Goal: Information Seeking & Learning: Learn about a topic

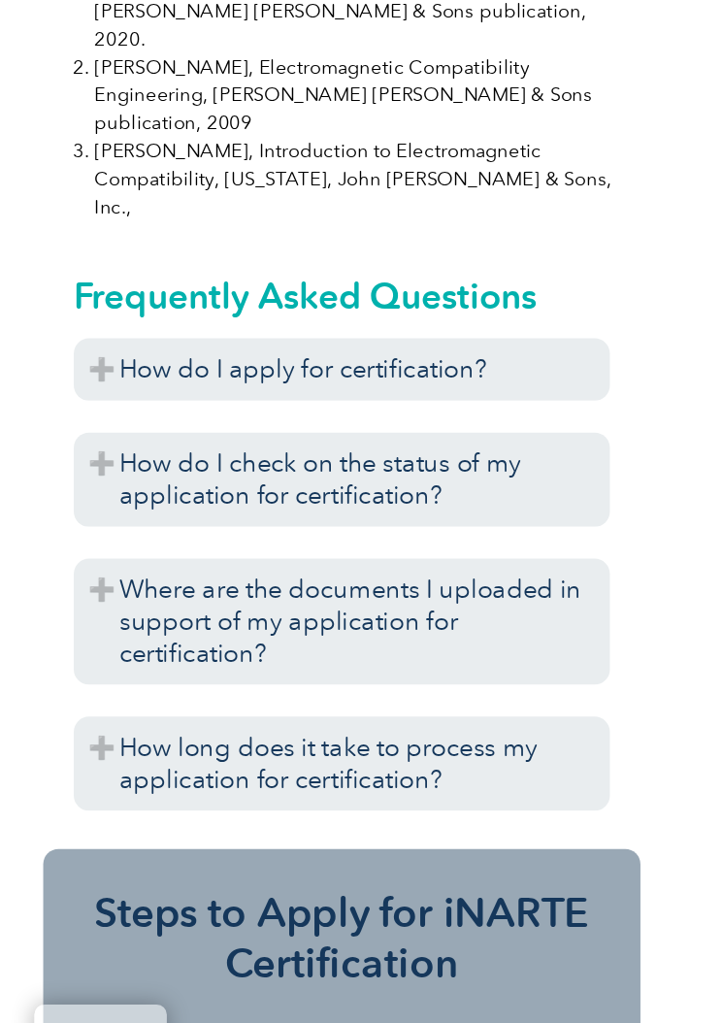
scroll to position [2498, 0]
click at [87, 474] on h3 "How do I apply for certification?" at bounding box center [264, 498] width 410 height 48
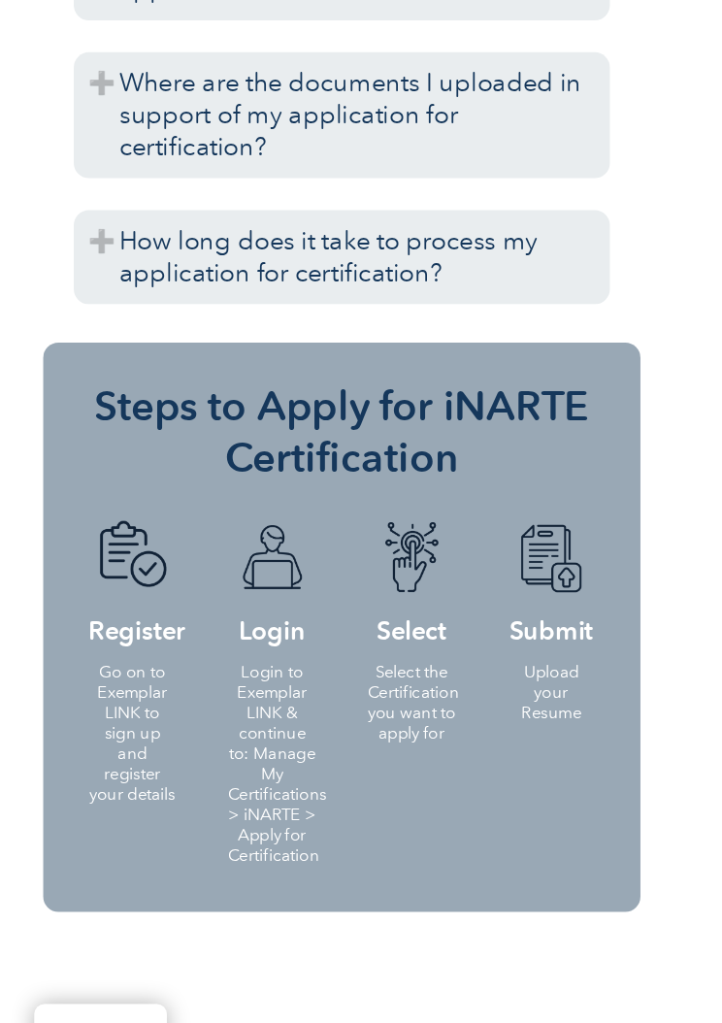
scroll to position [4377, 0]
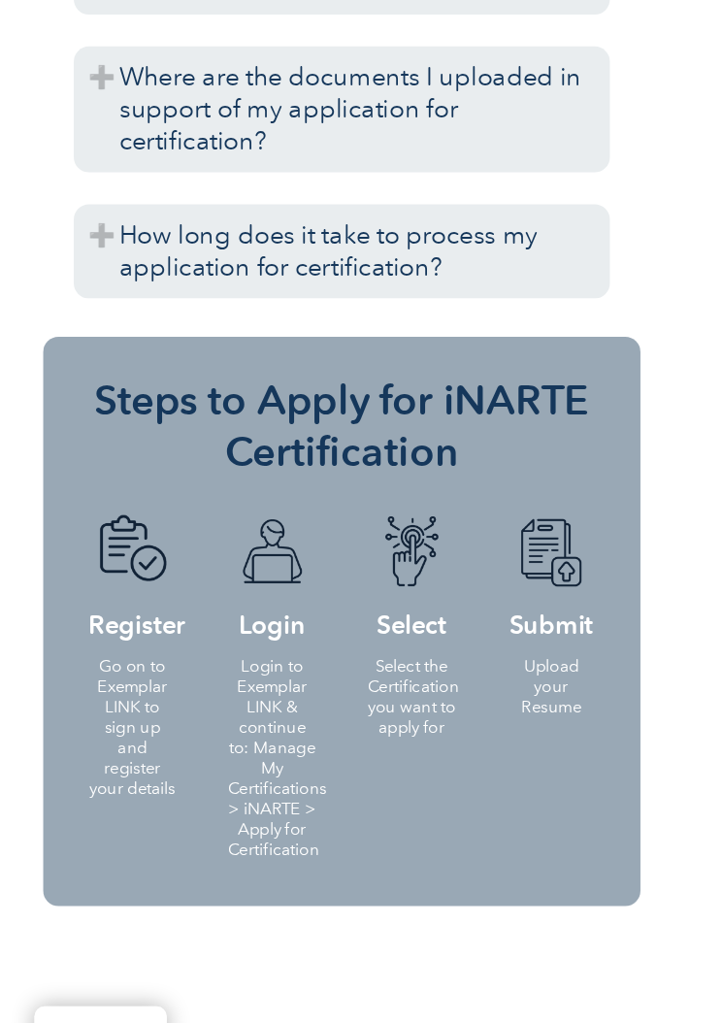
click at [227, 608] on h4 "Login" at bounding box center [211, 654] width 68 height 93
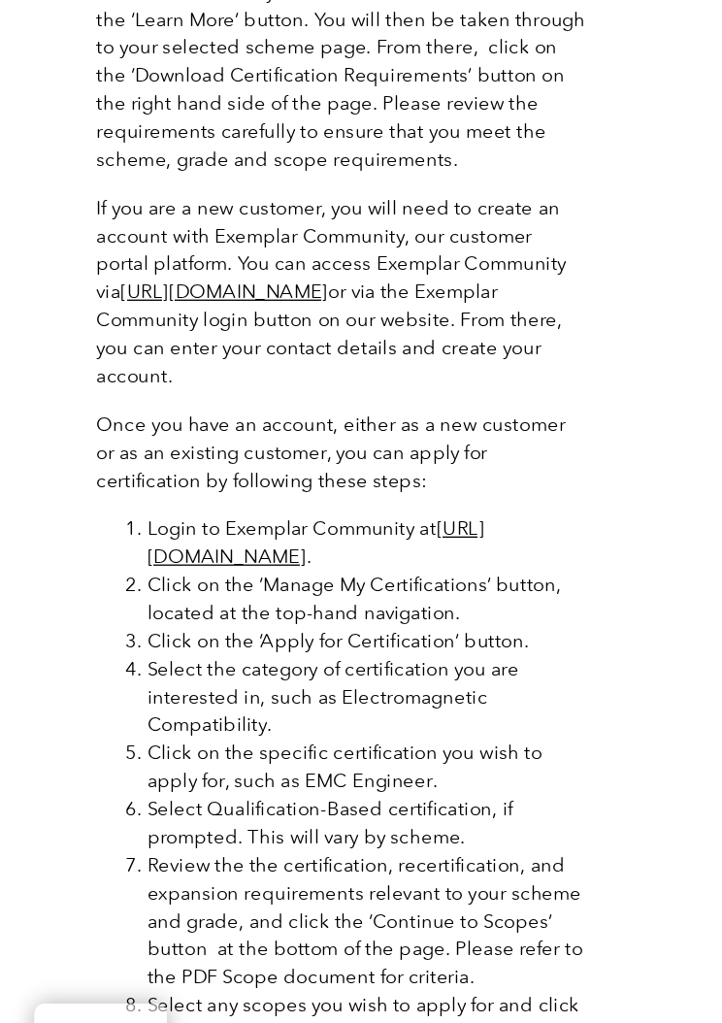
scroll to position [3082, 0]
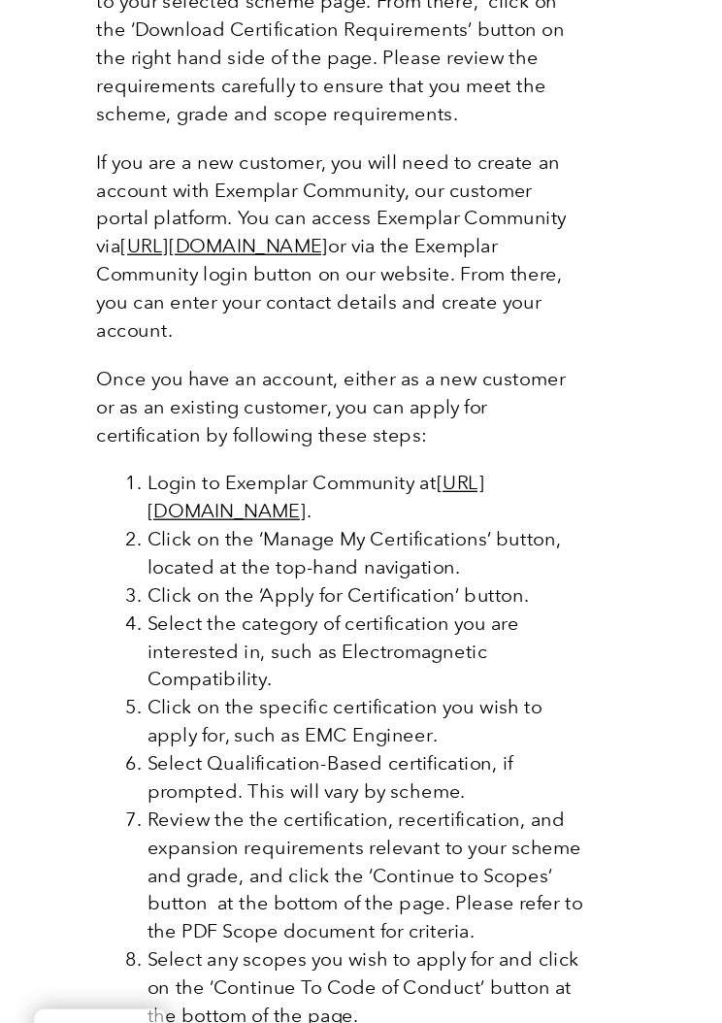
click at [309, 573] on link "https://community.exemplarglobal.org/" at bounding box center [244, 592] width 257 height 39
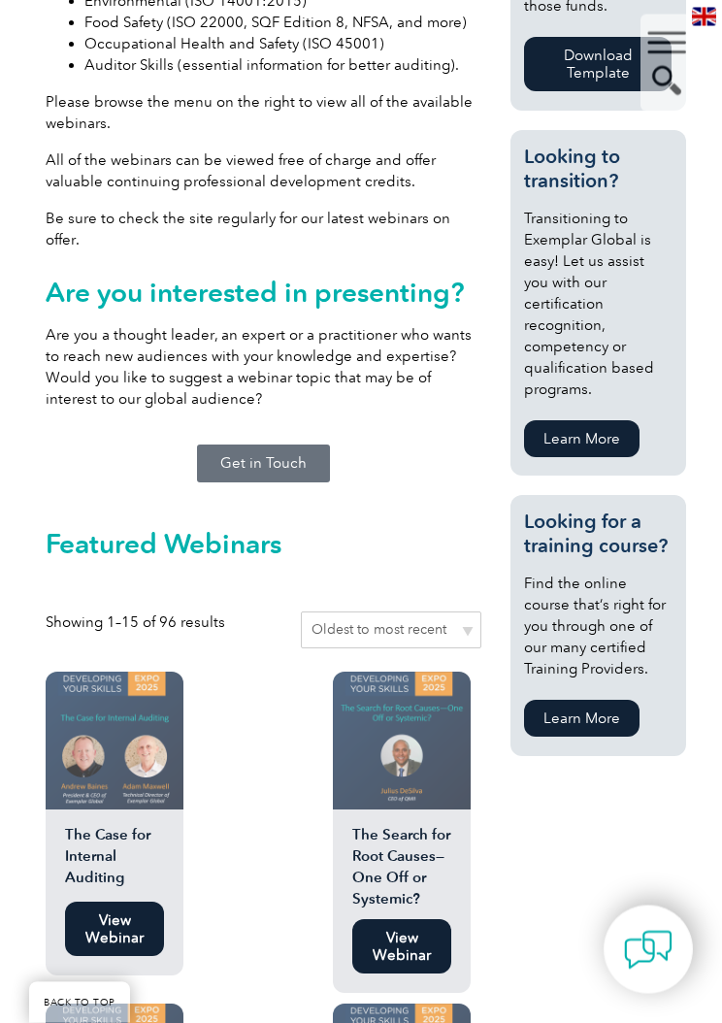
scroll to position [1045, 0]
click at [563, 712] on link "Learn More" at bounding box center [582, 718] width 116 height 37
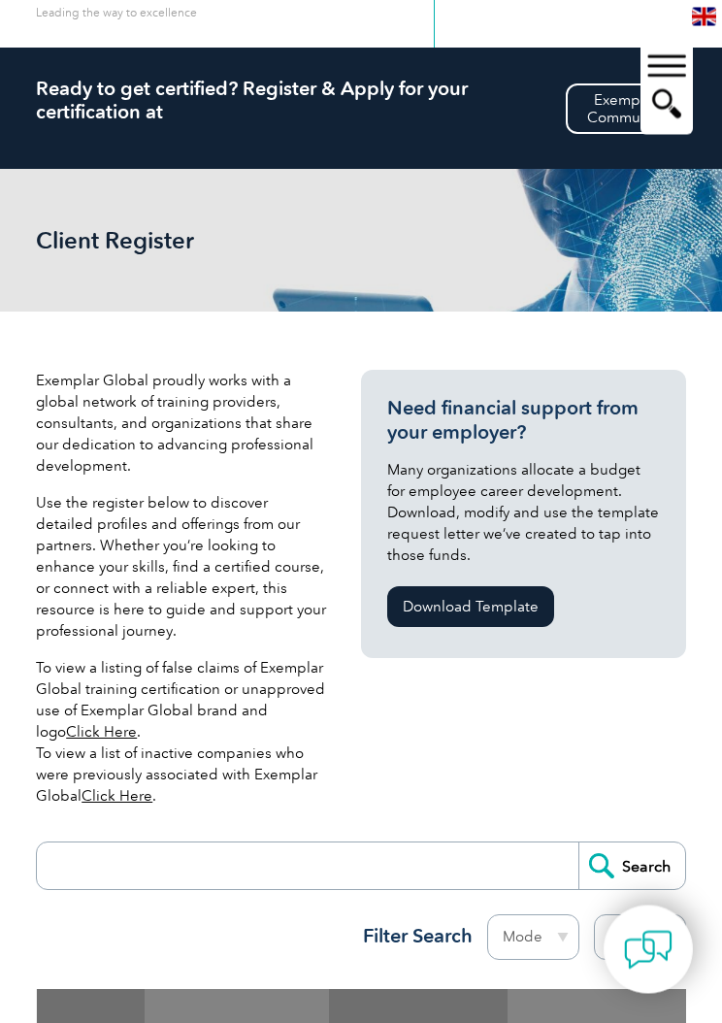
scroll to position [142, 0]
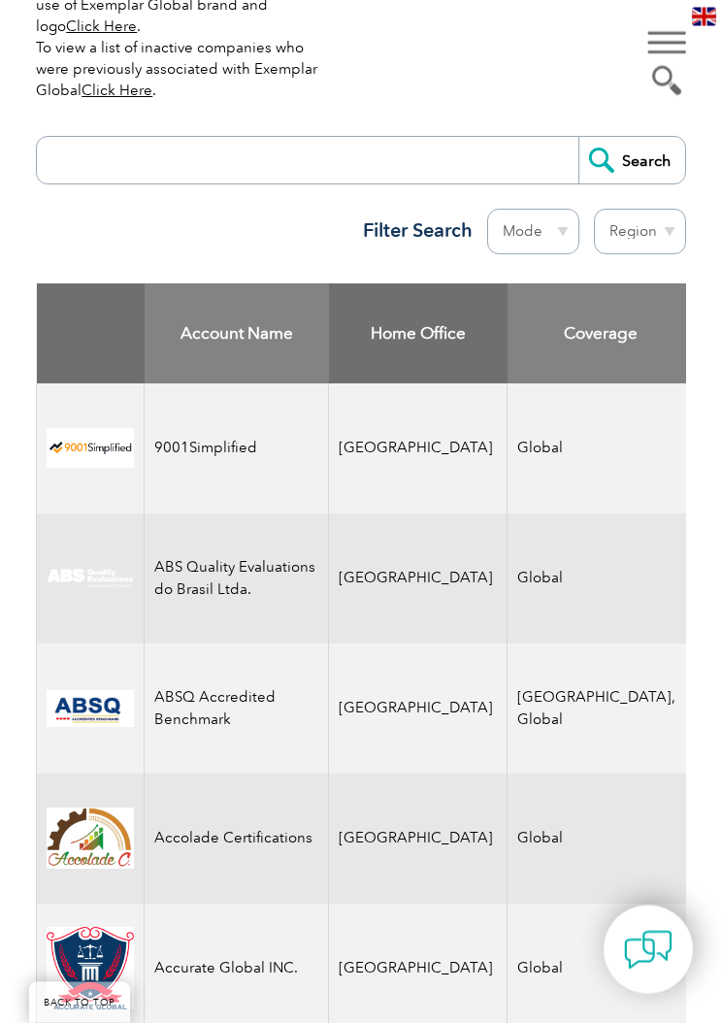
click at [135, 166] on input "search" at bounding box center [313, 161] width 532 height 47
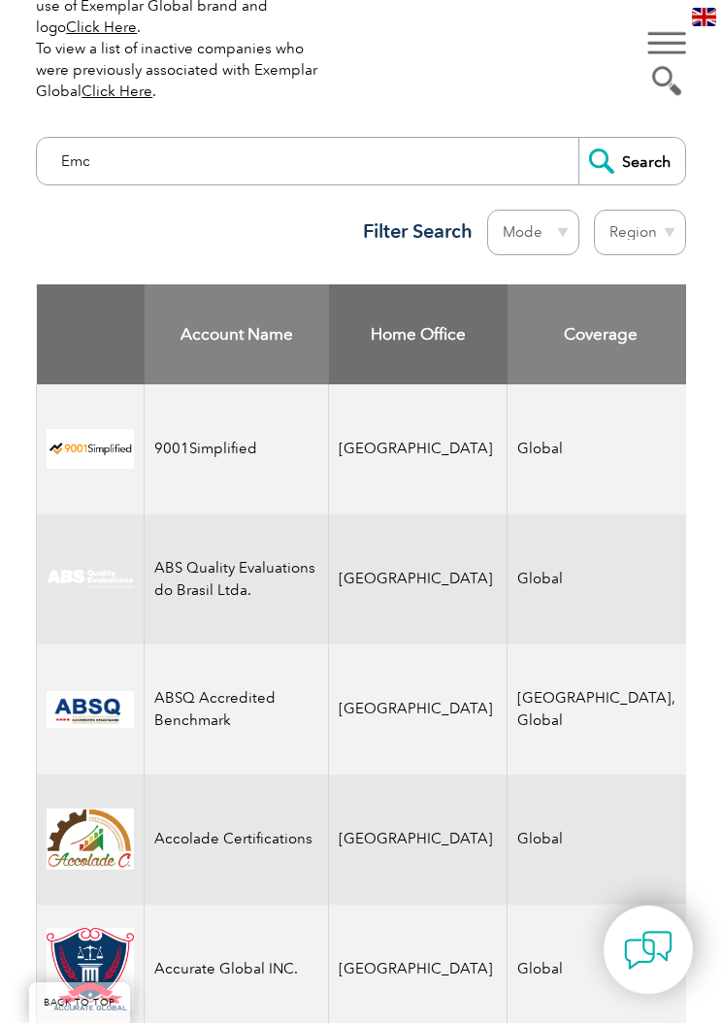
type input "Emc"
click at [643, 160] on input "Search" at bounding box center [632, 161] width 107 height 47
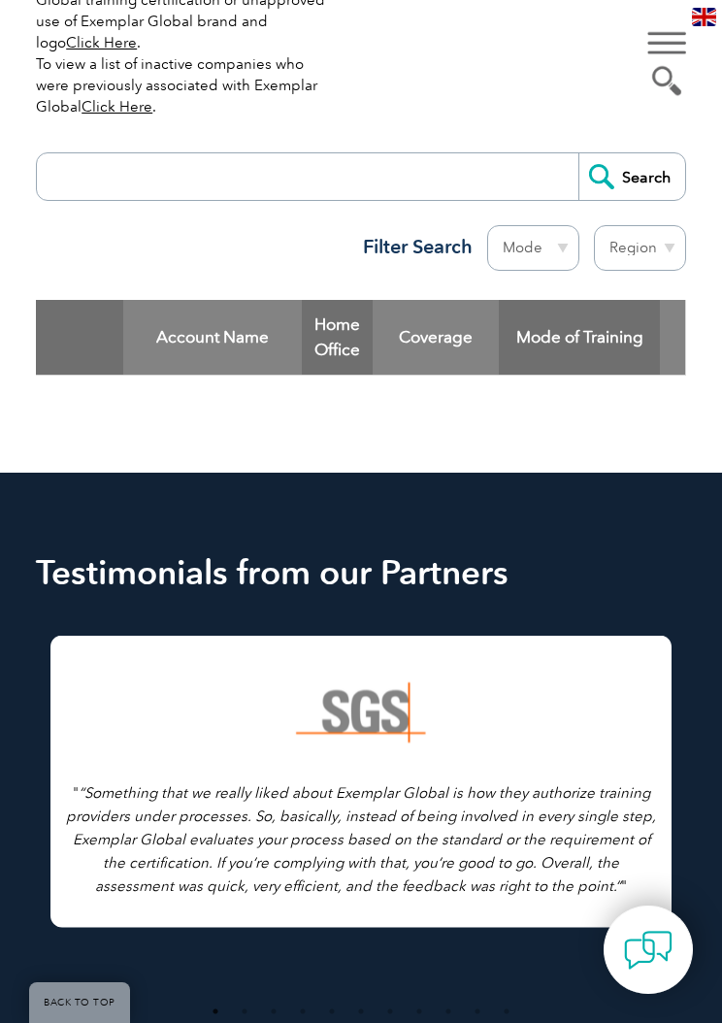
scroll to position [785, 0]
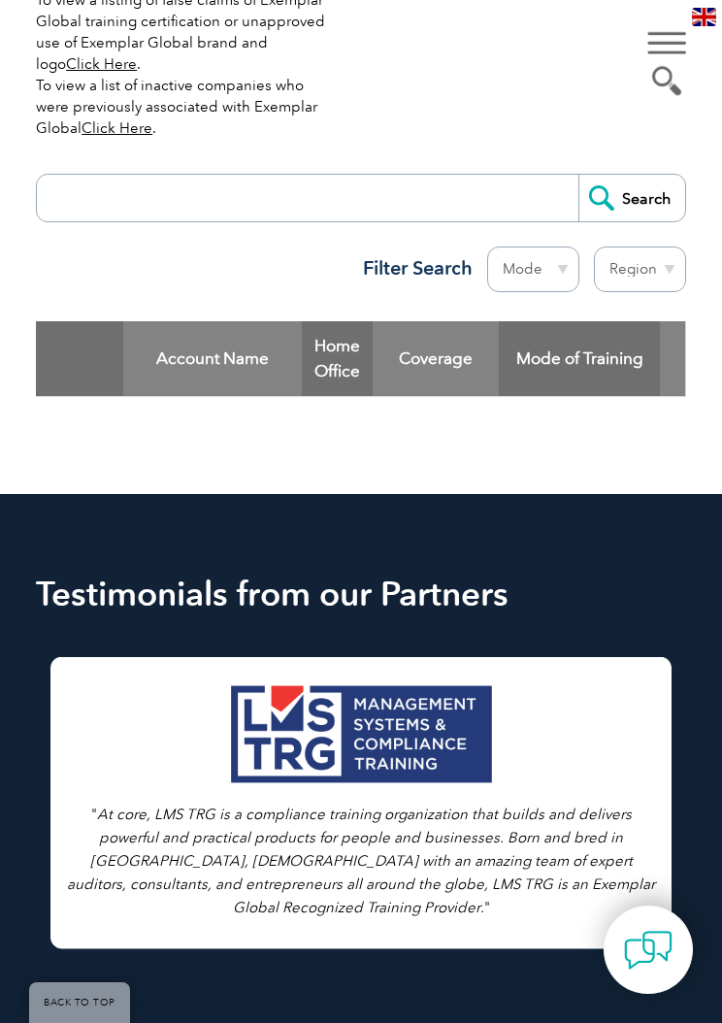
click at [502, 191] on input "search" at bounding box center [313, 198] width 532 height 47
type input "W"
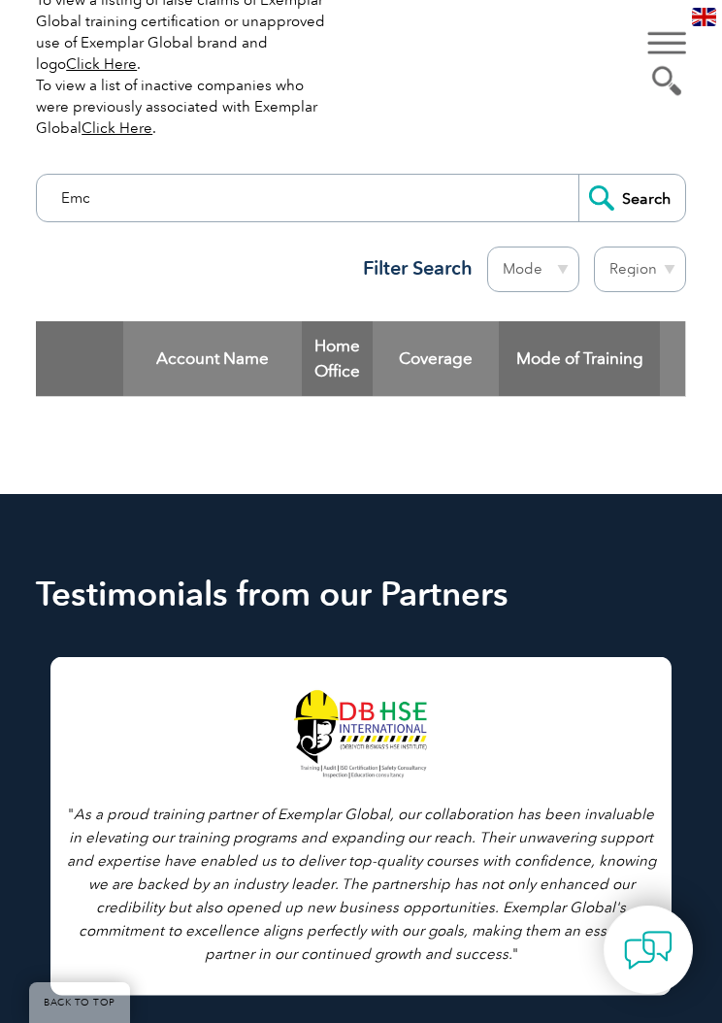
type input "Emc"
click at [629, 209] on input "Search" at bounding box center [632, 198] width 107 height 47
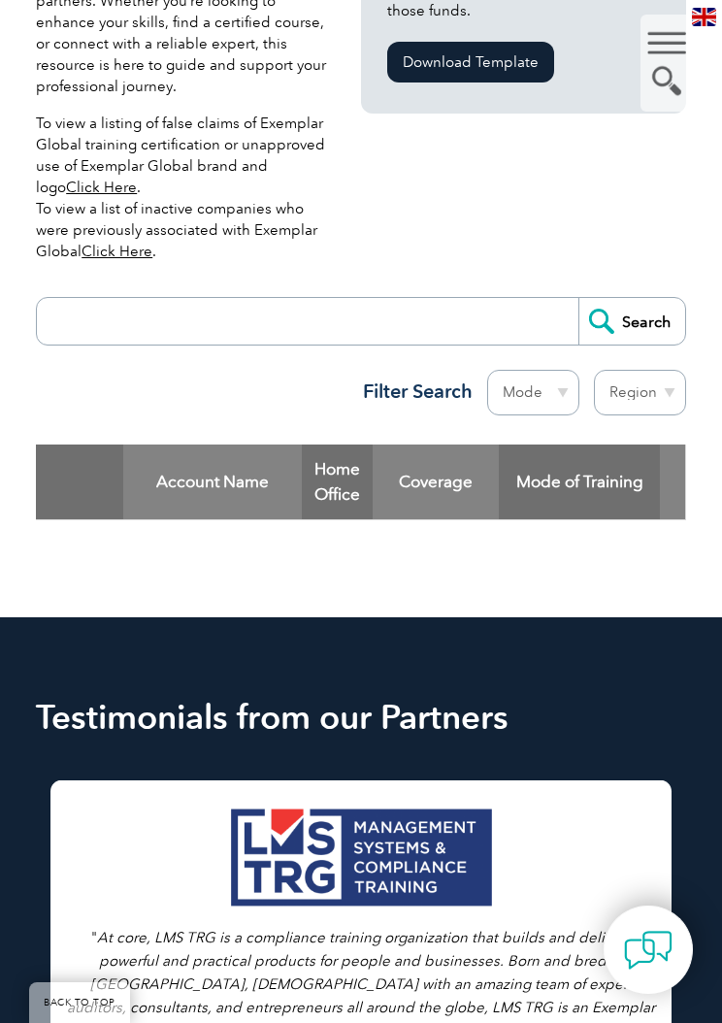
scroll to position [637, 0]
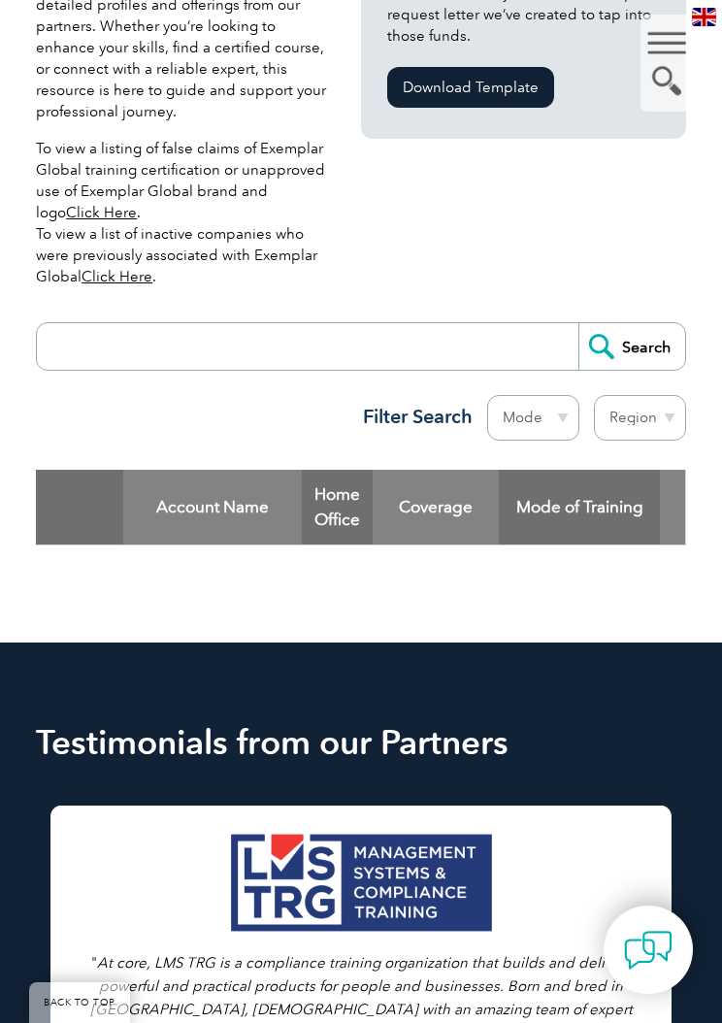
click at [639, 411] on select "Region Australia Bahrain Bangladesh Brazil Canada Colombia Dominican Republic E…" at bounding box center [640, 418] width 92 height 46
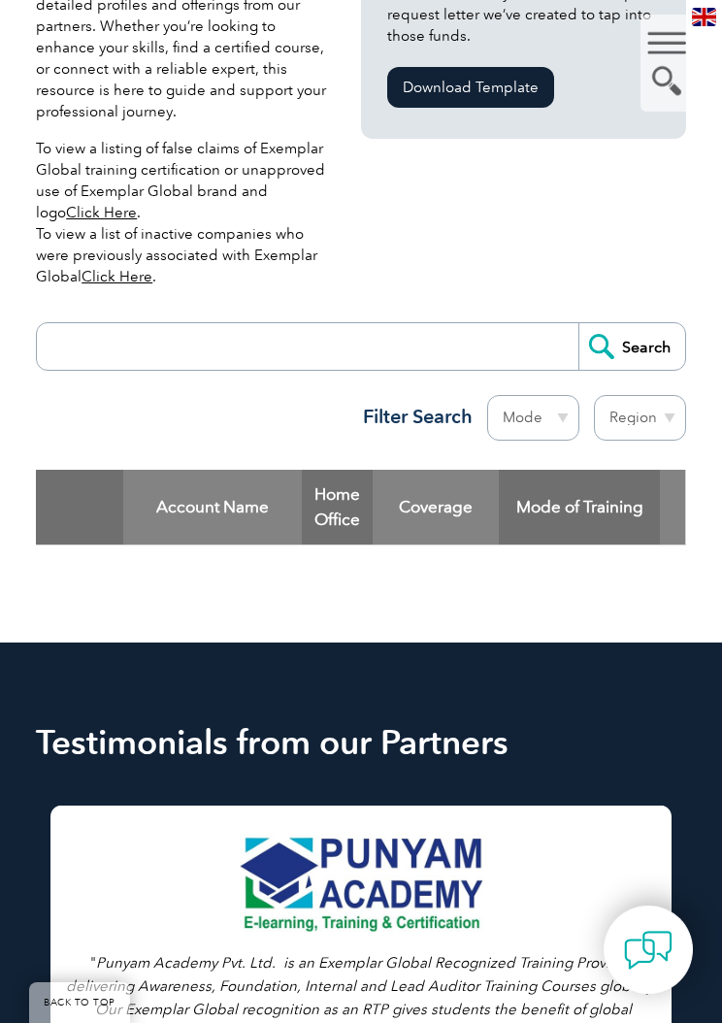
click at [582, 399] on div "Region Australia Bahrain Bangladesh Brazil Canada Colombia Dominican Republic E…" at bounding box center [633, 422] width 107 height 55
click at [551, 433] on select "Mode Online In-person Blended" at bounding box center [533, 418] width 92 height 46
select select "Online"
click at [655, 419] on select "Region Australia Bahrain Bangladesh Brazil Canada Colombia Dominican Republic E…" at bounding box center [640, 418] width 92 height 46
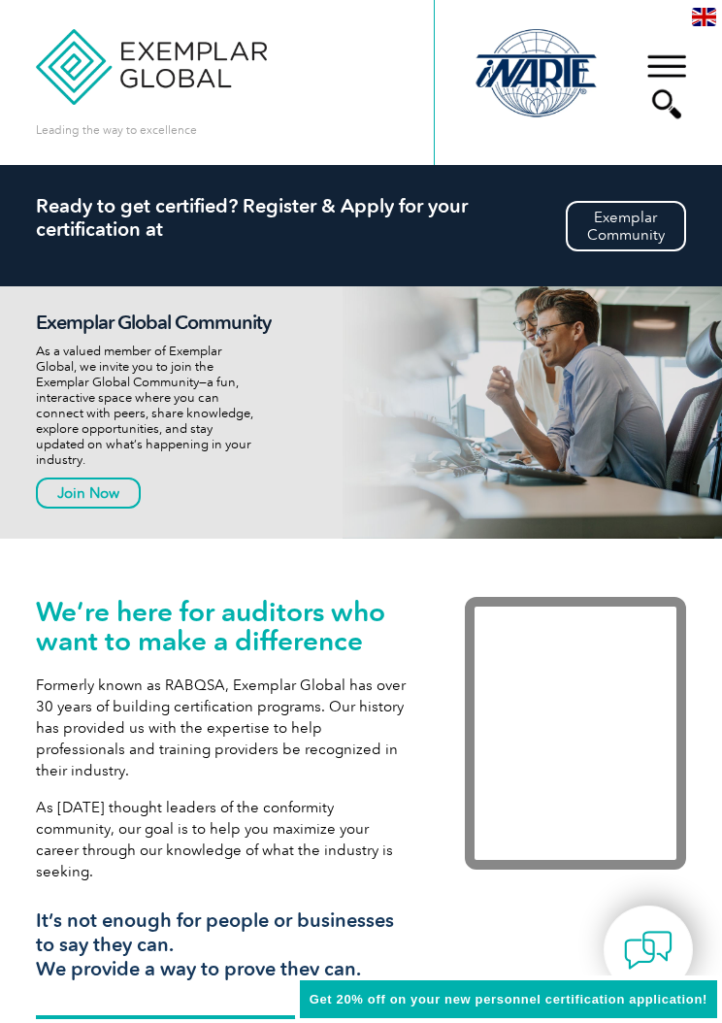
click at [656, 83] on div "▼" at bounding box center [667, 86] width 52 height 97
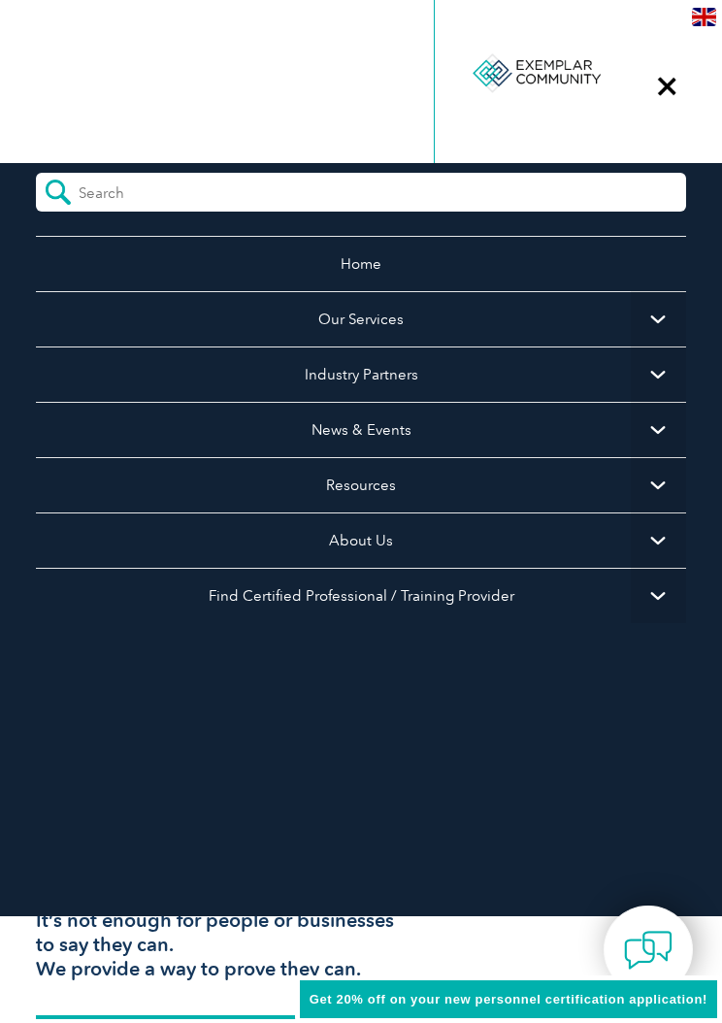
click at [128, 765] on div "Home Our Services Getting Certified Individual Certifications Engineers & Techn…" at bounding box center [361, 539] width 722 height 753
click at [674, 92] on div "▼" at bounding box center [667, 86] width 52 height 97
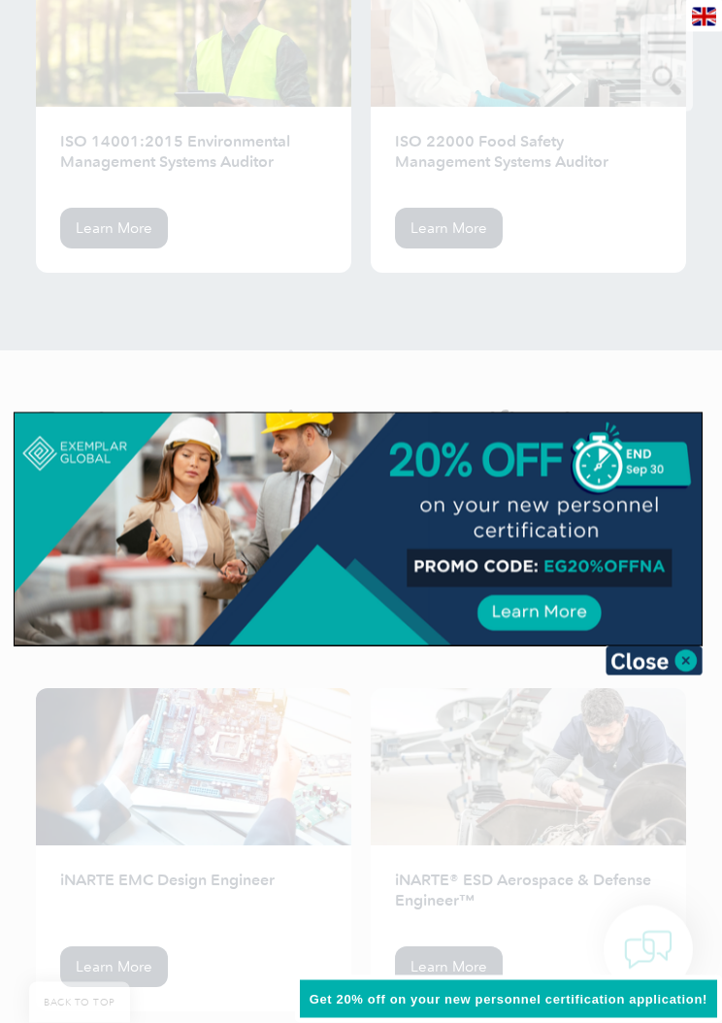
scroll to position [3328, 0]
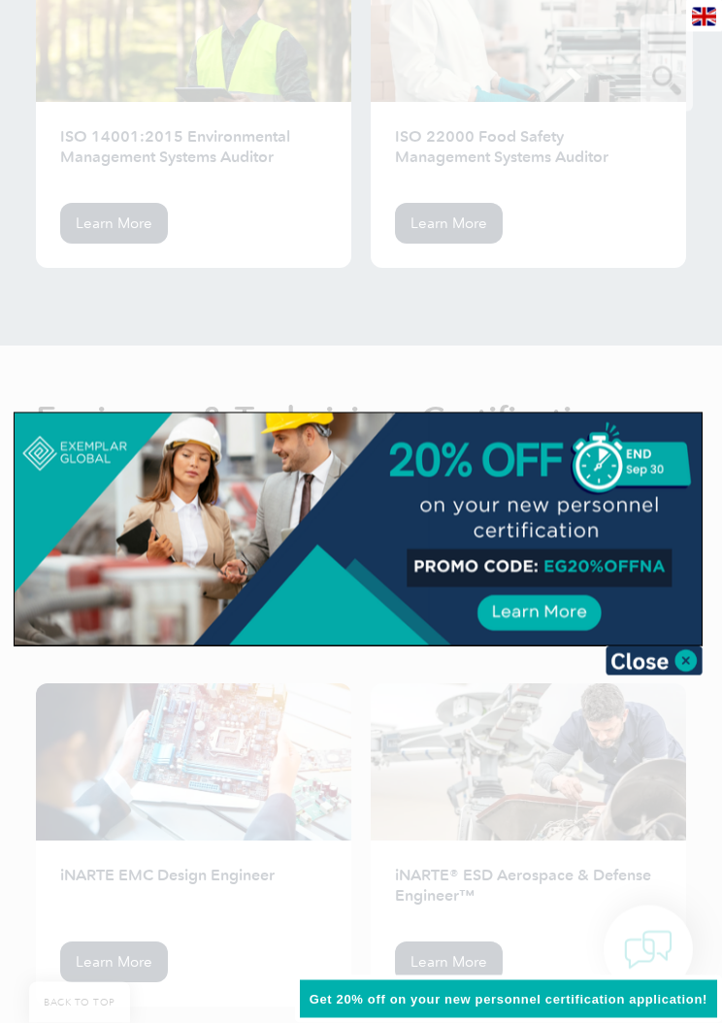
click at [668, 675] on div at bounding box center [361, 511] width 722 height 1023
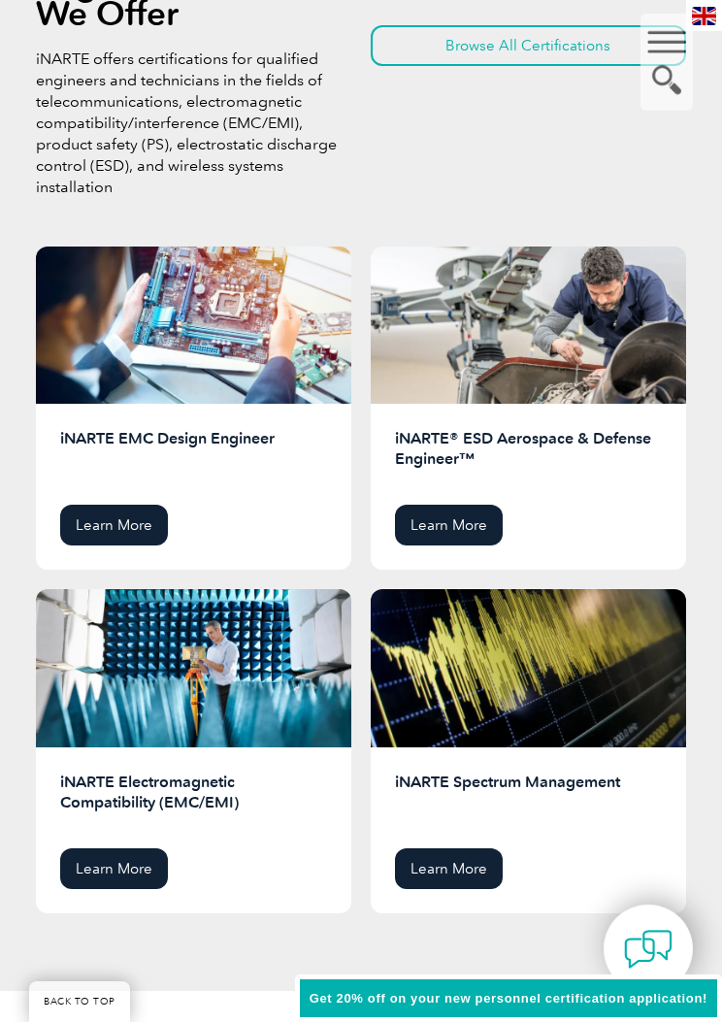
scroll to position [3766, 0]
click at [572, 315] on div at bounding box center [529, 325] width 316 height 157
click at [459, 505] on link "Learn More" at bounding box center [449, 525] width 108 height 41
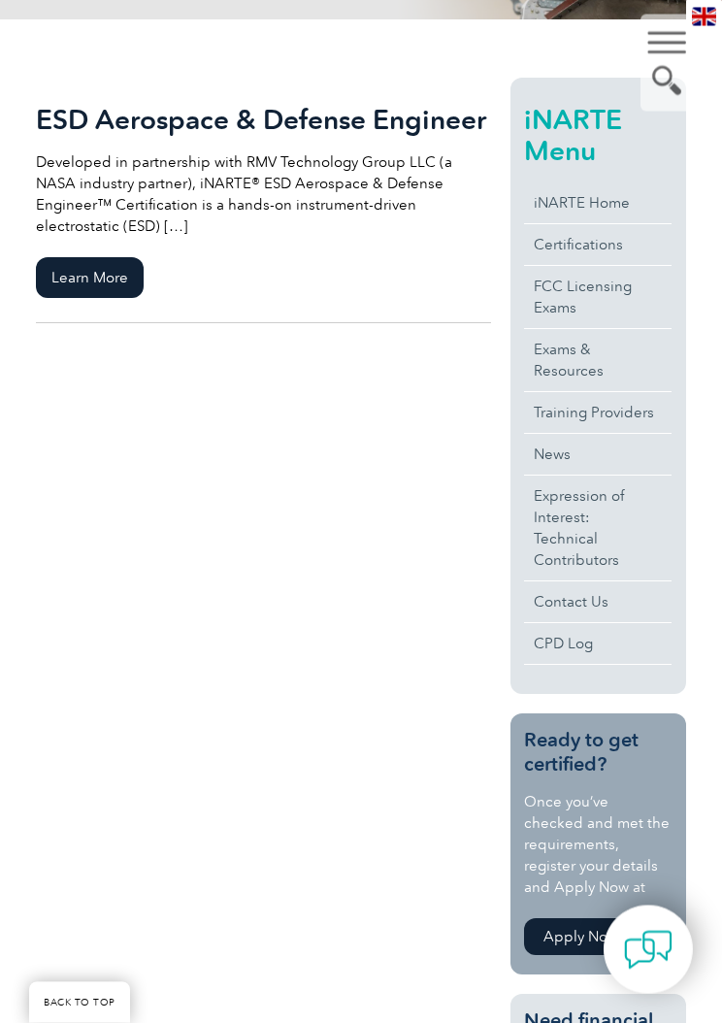
scroll to position [415, 0]
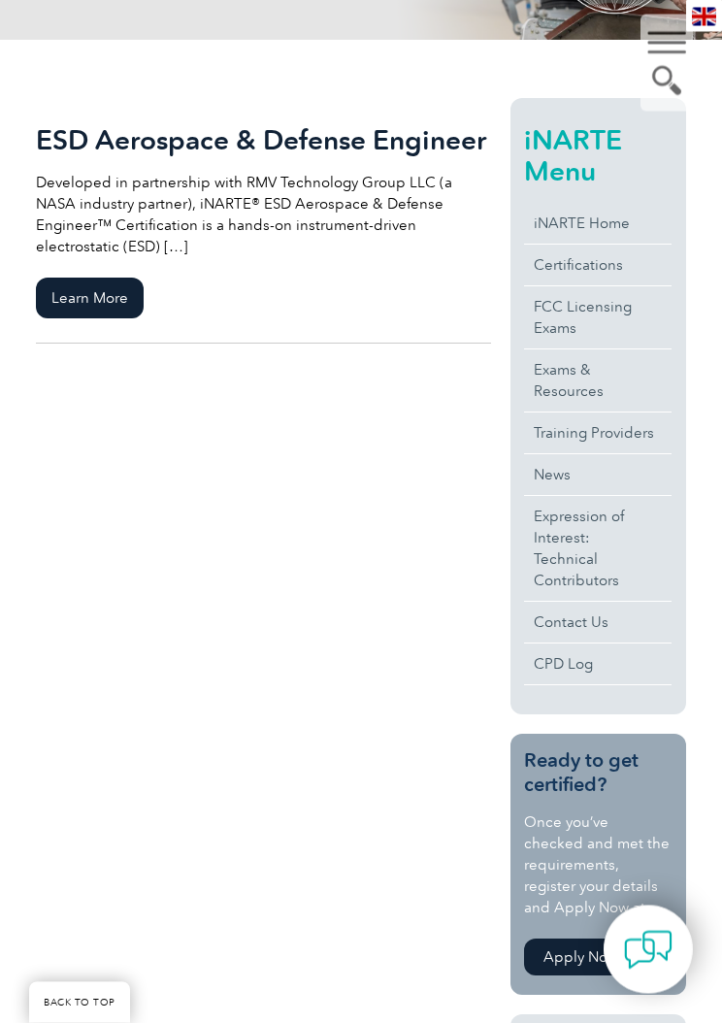
click at [80, 279] on span "Learn More" at bounding box center [90, 299] width 108 height 41
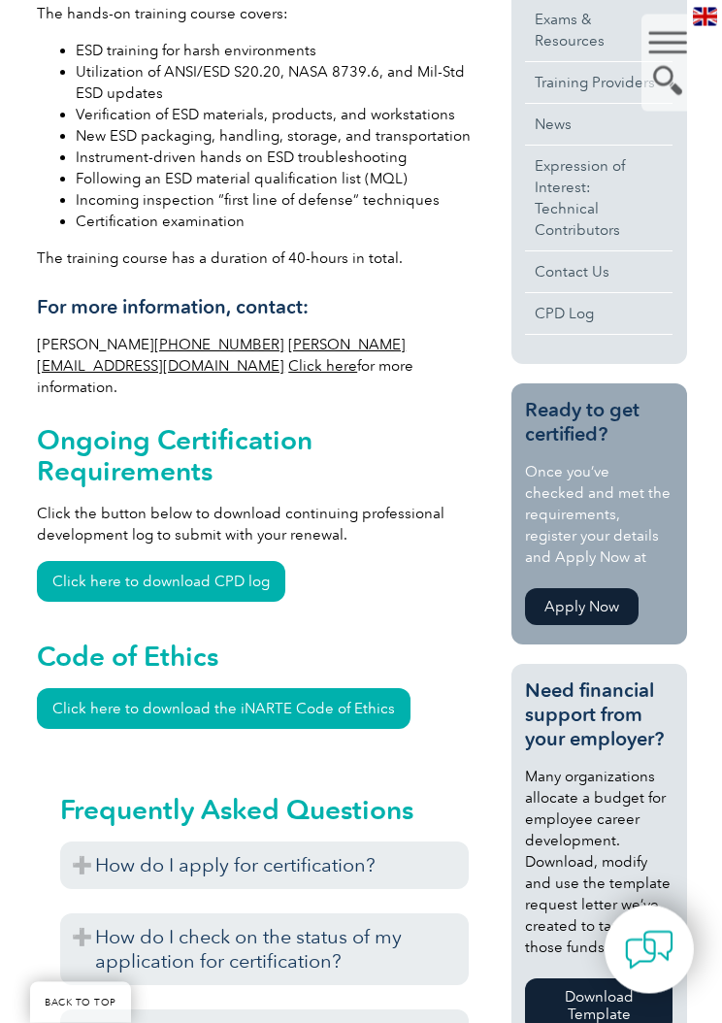
scroll to position [938, 3]
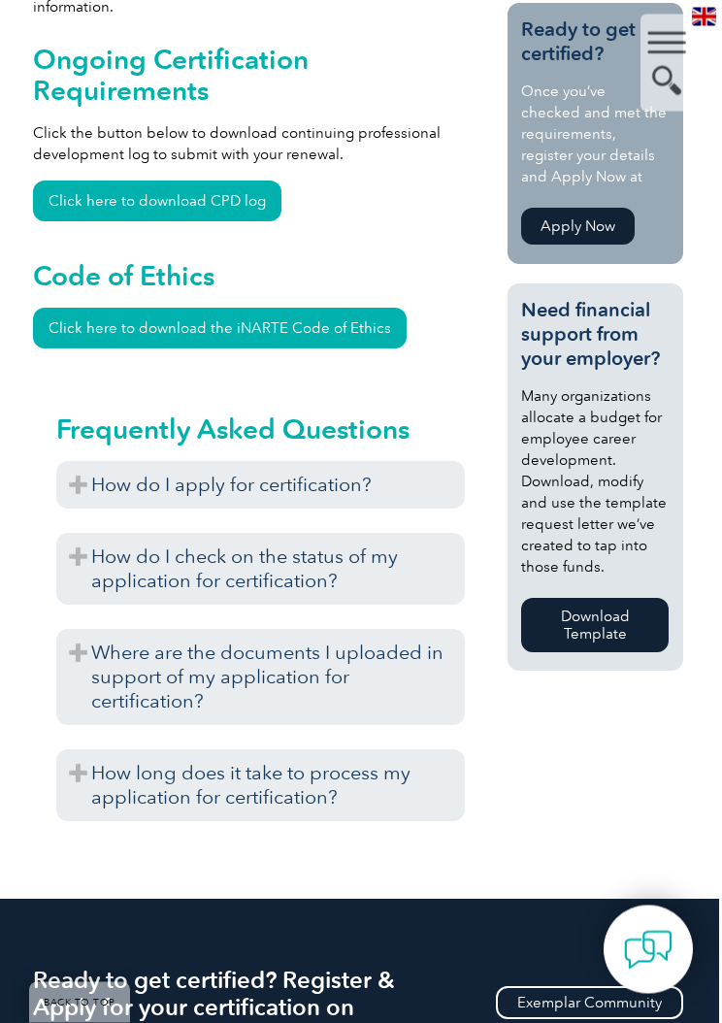
click at [69, 467] on h3 "How do I apply for certification?" at bounding box center [261, 486] width 410 height 48
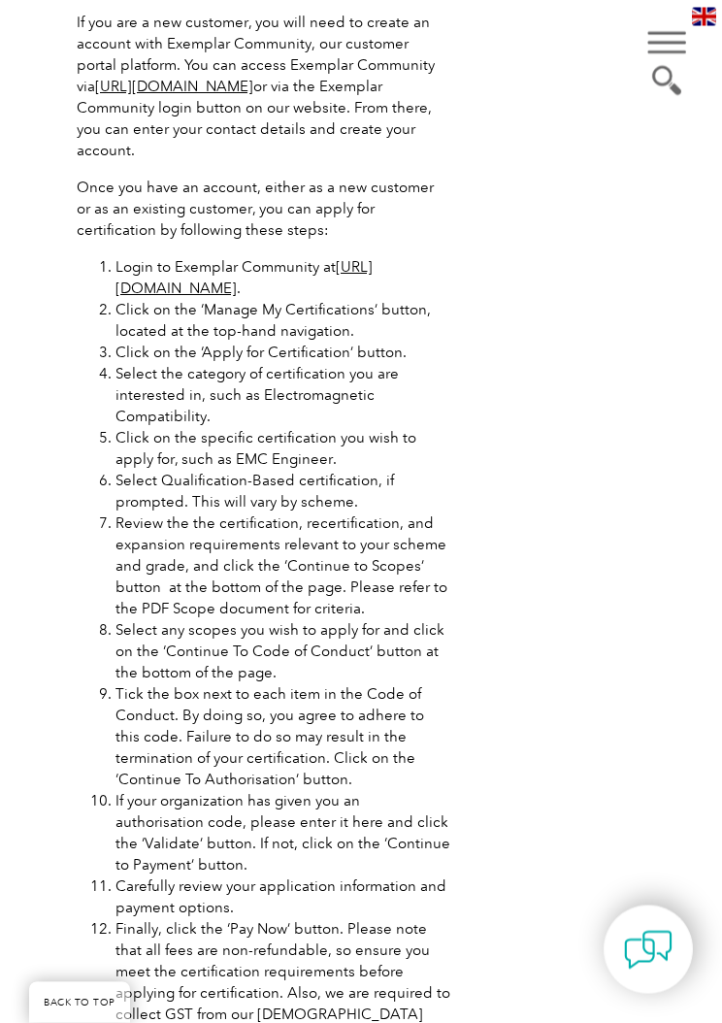
scroll to position [2205, 0]
click at [193, 261] on link "[URL][DOMAIN_NAME]" at bounding box center [244, 277] width 257 height 39
